Goal: Find contact information

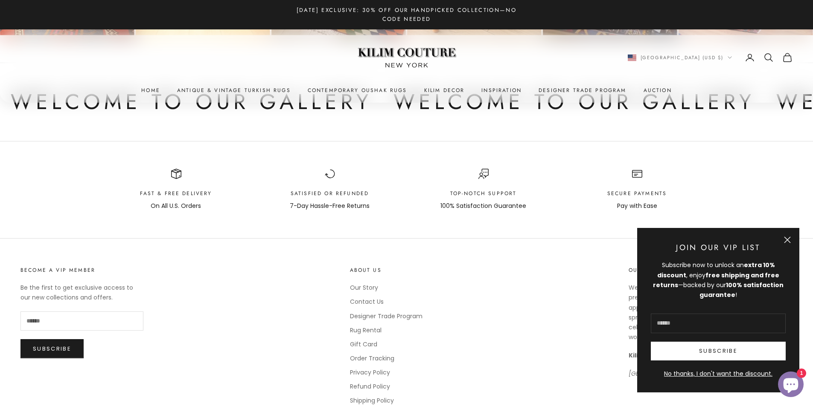
scroll to position [5054, 0]
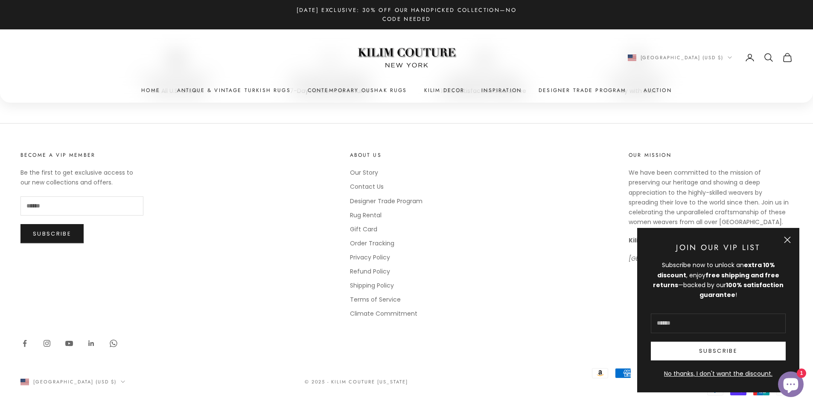
click at [794, 242] on newsletter-popup "Close Join Our VIP List Subscribe now to unlock an extra 10% discount , enjoy f…" at bounding box center [718, 310] width 162 height 165
click at [790, 243] on button "Close" at bounding box center [787, 240] width 7 height 7
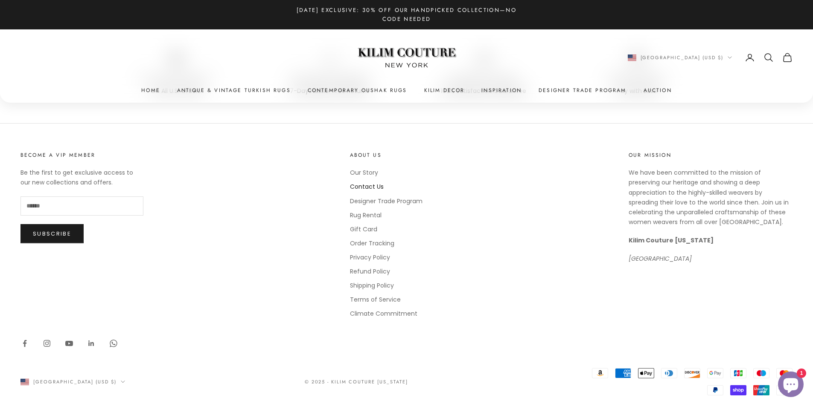
click at [381, 183] on link "Contact Us" at bounding box center [367, 187] width 34 height 9
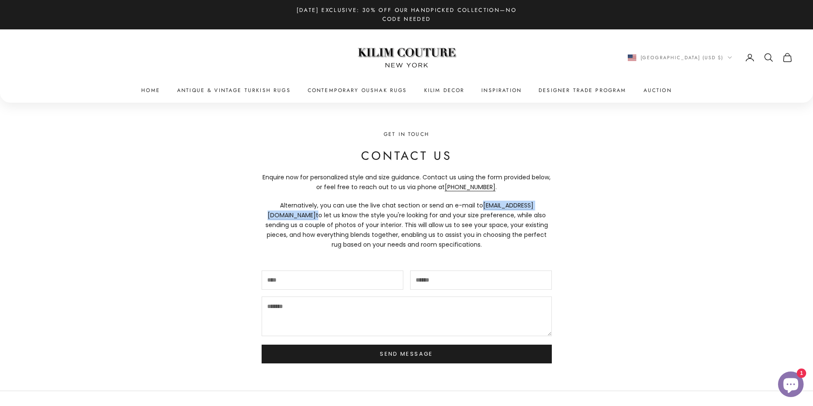
drag, startPoint x: 535, startPoint y: 206, endPoint x: 462, endPoint y: 209, distance: 73.4
click at [462, 209] on p "Alternatively, you can use the live chat section or send an e-mail to [EMAIL_AD…" at bounding box center [406, 225] width 290 height 49
copy p "[EMAIL_ADDRESS][DOMAIN_NAME]"
